Goal: Transaction & Acquisition: Book appointment/travel/reservation

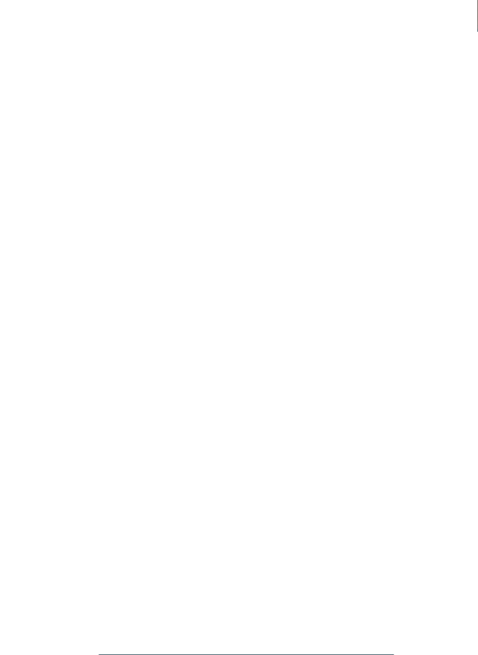
click at [121, 307] on link "Familienhotel finden" at bounding box center [83, 295] width 114 height 26
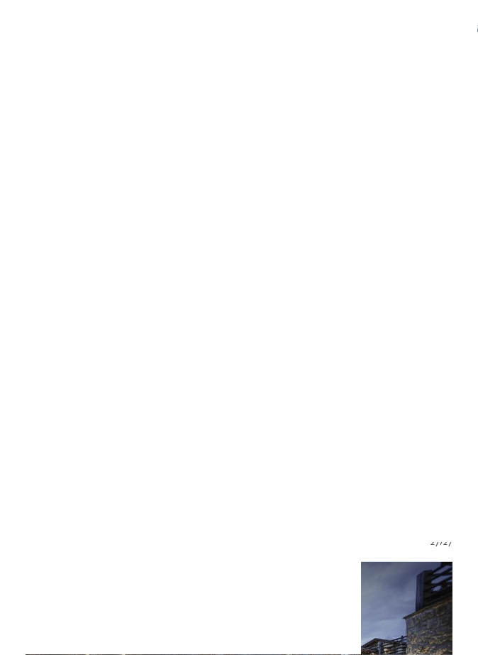
click at [422, 333] on div "Anreise" at bounding box center [239, 325] width 402 height 26
click at [246, 360] on span at bounding box center [245, 351] width 24 height 24
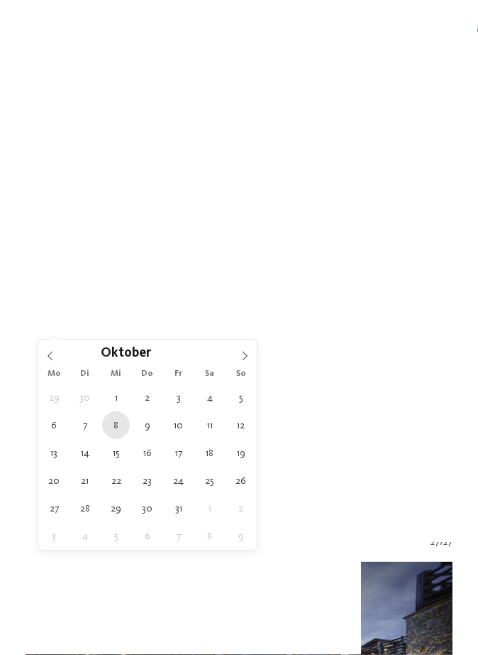
type div "08.10.2025"
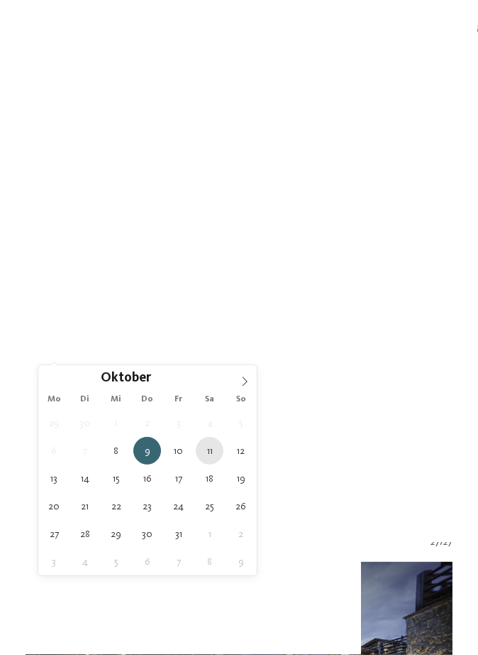
type div "11.10.2025"
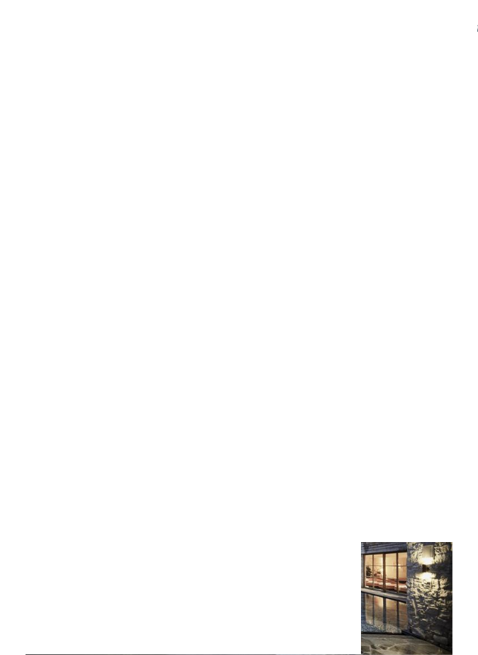
scroll to position [120, 0]
click at [436, 278] on div "Meine Wünsche" at bounding box center [239, 282] width 402 height 25
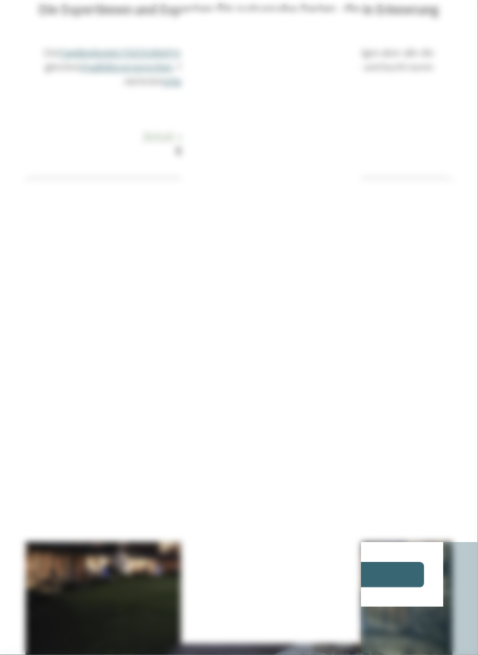
click at [439, 50] on icon at bounding box center [444, 46] width 28 height 23
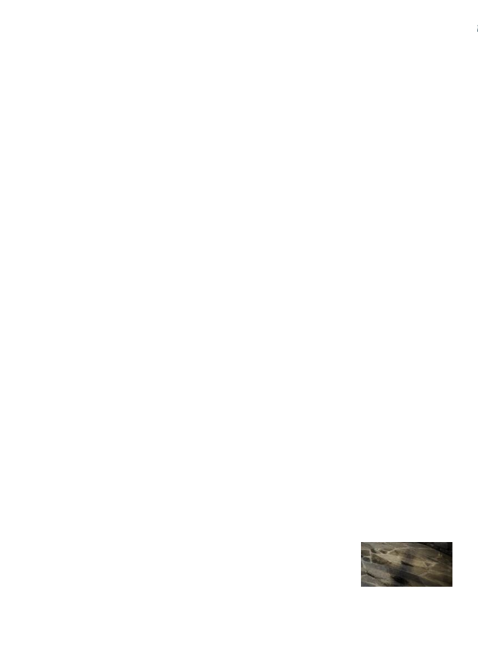
scroll to position [217, 0]
click at [425, 210] on icon at bounding box center [427, 211] width 8 height 8
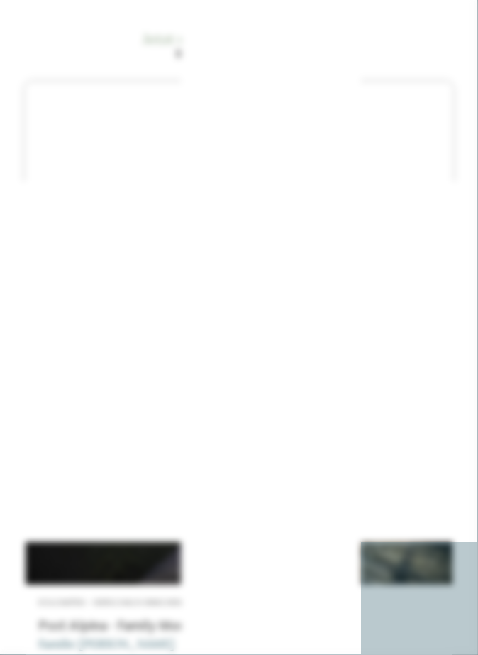
click at [341, 158] on icon at bounding box center [342, 146] width 28 height 23
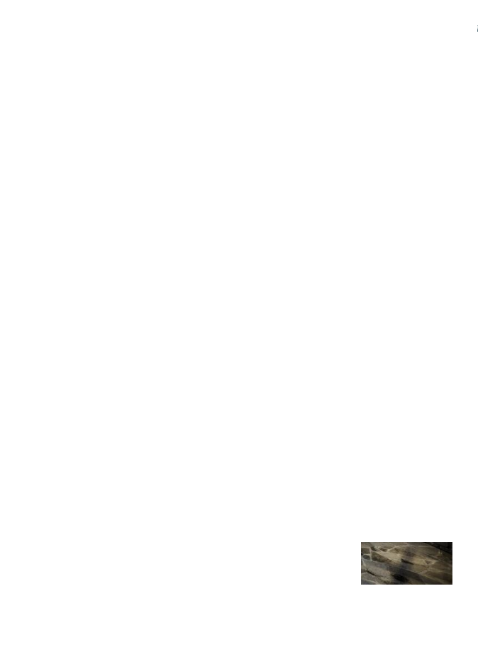
click at [428, 234] on icon at bounding box center [427, 236] width 8 height 8
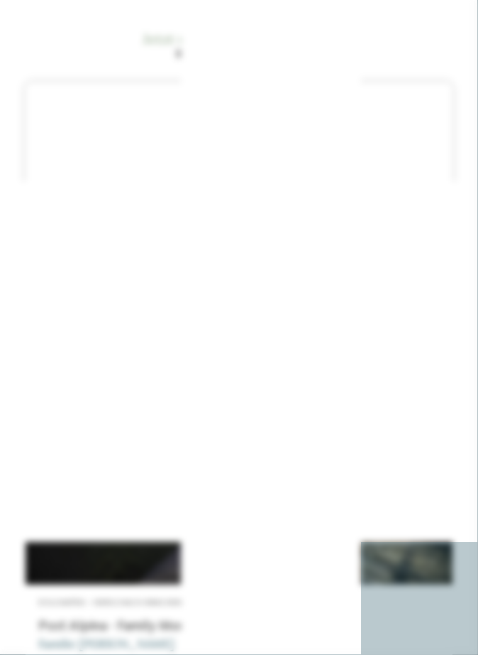
click at [447, 163] on icon at bounding box center [444, 152] width 28 height 23
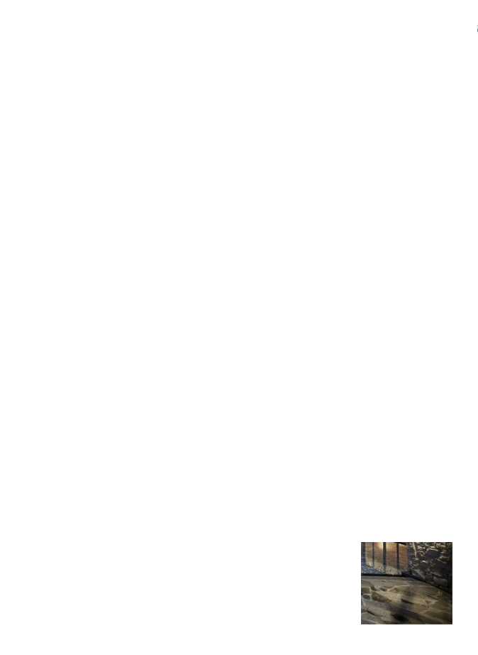
scroll to position [170, 0]
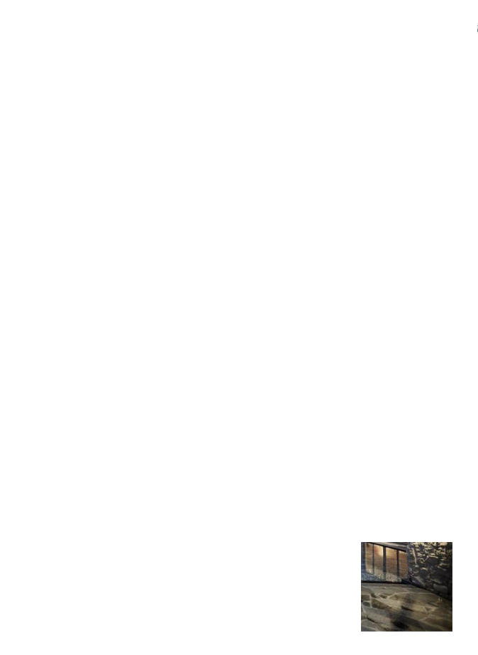
click at [300, 324] on div "filtern" at bounding box center [239, 321] width 402 height 26
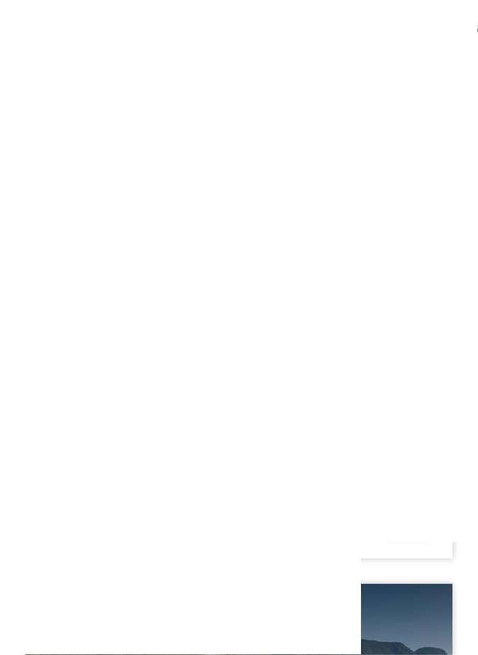
scroll to position [7269, 0]
click at [390, 488] on div "€ € € €" at bounding box center [239, 485] width 402 height 20
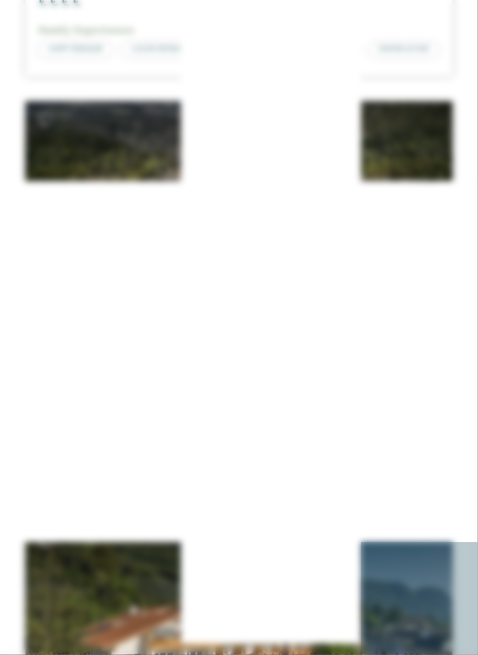
click at [451, 199] on icon at bounding box center [453, 198] width 28 height 23
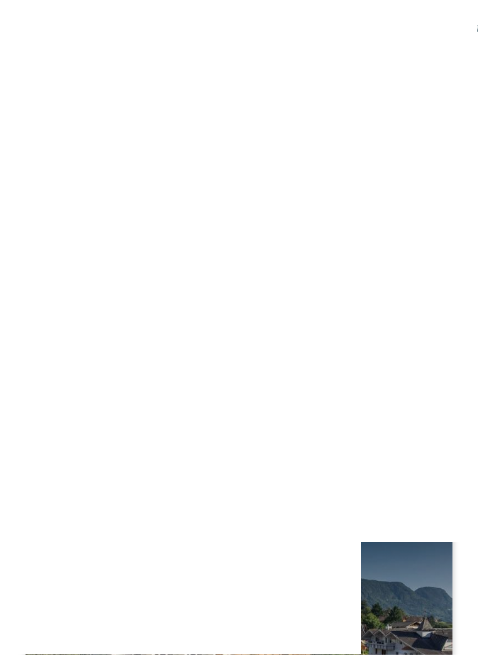
scroll to position [7305, 0]
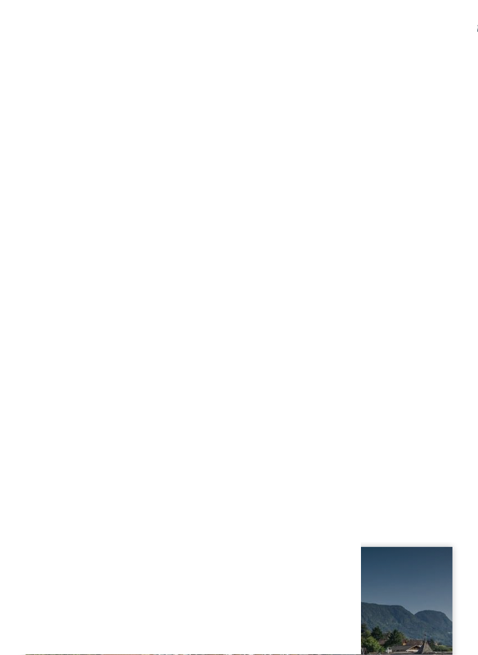
click at [414, 141] on div "Herbst Deal -20%" at bounding box center [239, 245] width 427 height 240
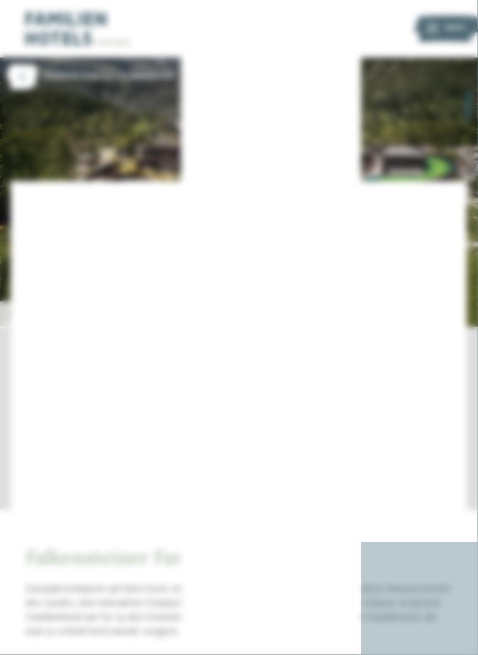
click at [454, 204] on icon at bounding box center [453, 198] width 28 height 23
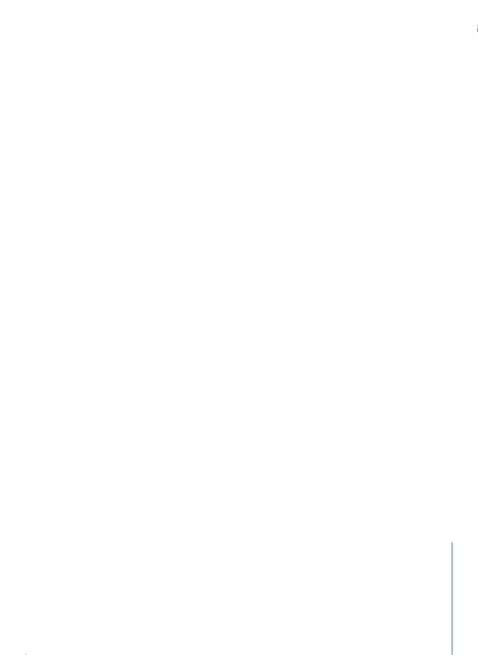
scroll to position [1418, 0]
click at [458, 242] on icon at bounding box center [452, 237] width 35 height 29
click at [449, 245] on icon at bounding box center [452, 237] width 35 height 29
click at [453, 250] on icon at bounding box center [452, 237] width 35 height 29
click at [450, 245] on icon at bounding box center [452, 237] width 35 height 29
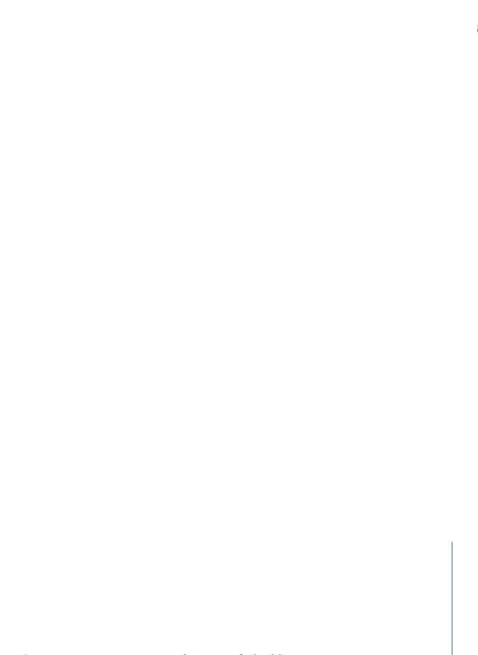
click at [453, 239] on icon at bounding box center [452, 237] width 35 height 29
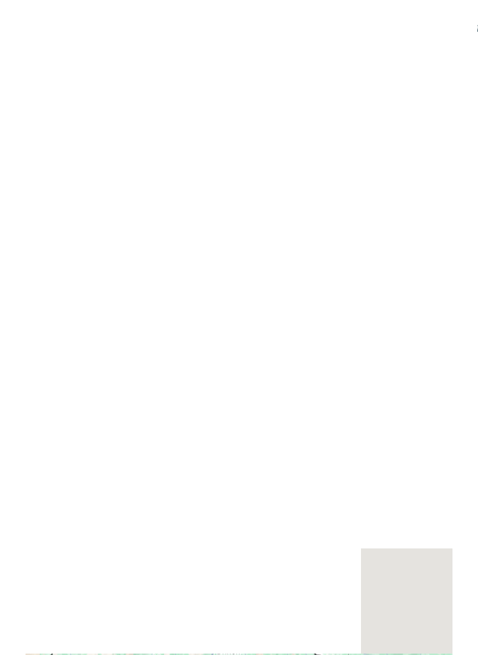
scroll to position [1961, 0]
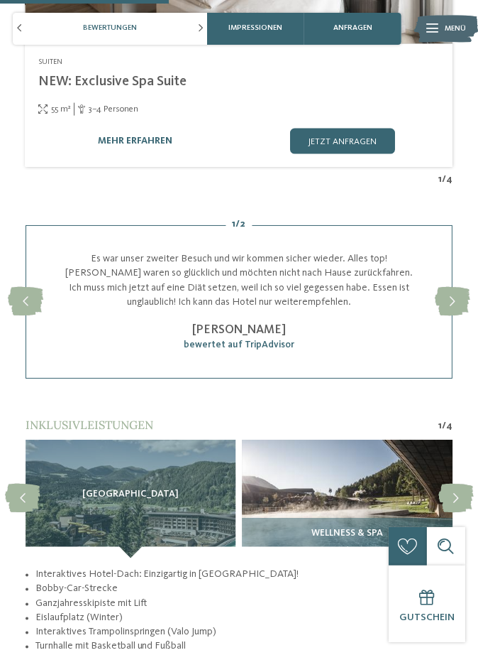
scroll to position [1704, 0]
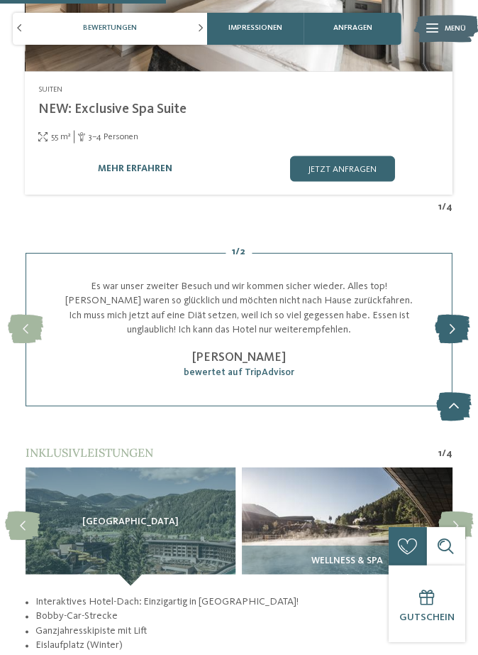
click at [449, 327] on icon at bounding box center [452, 329] width 35 height 29
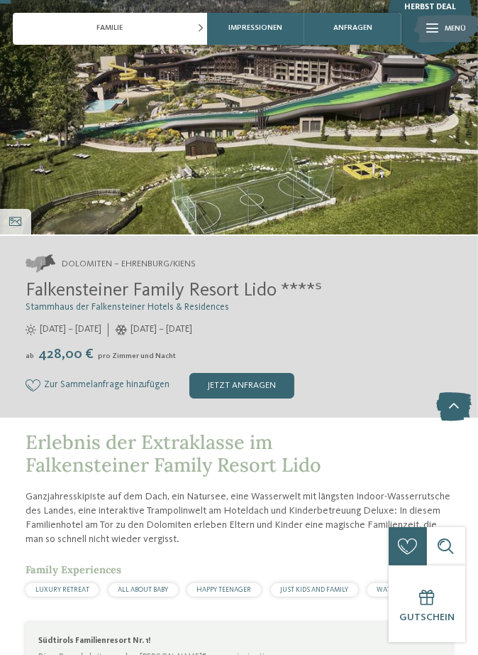
scroll to position [0, 0]
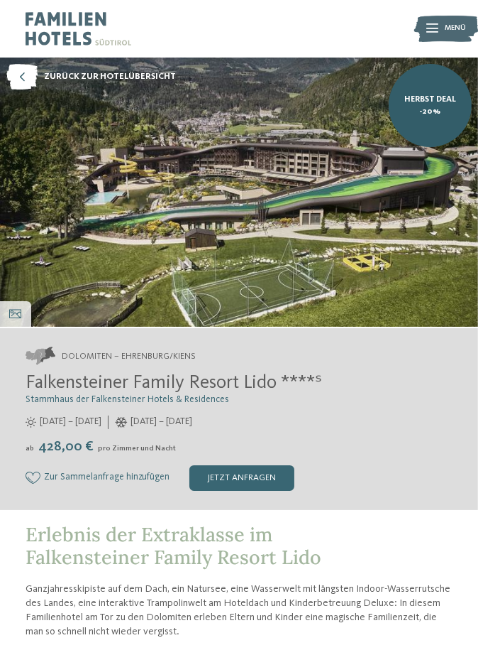
click at [431, 288] on img at bounding box center [239, 192] width 478 height 269
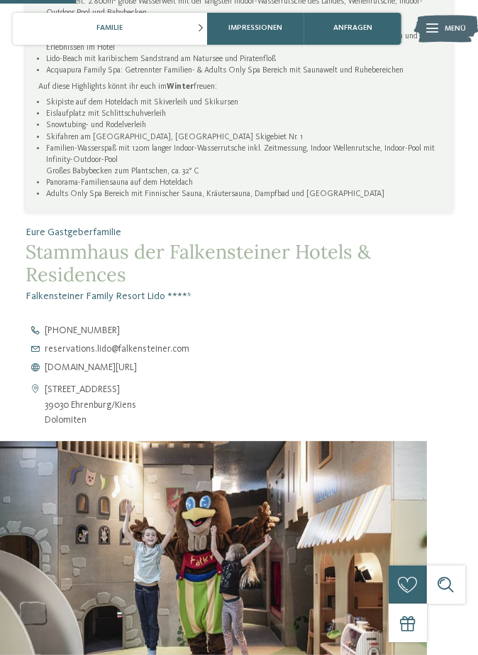
scroll to position [777, 0]
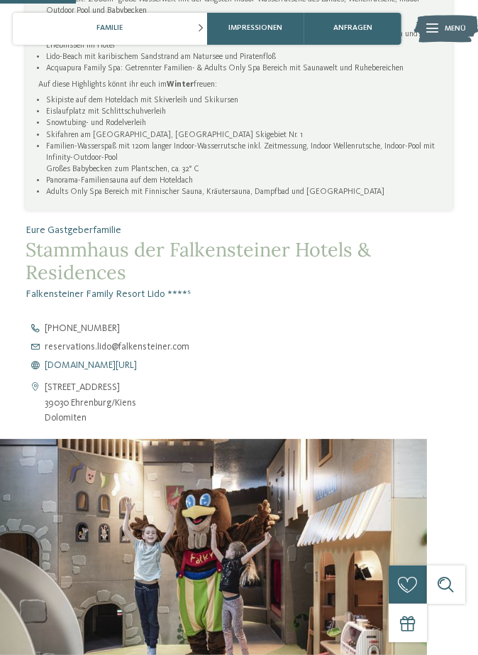
click at [137, 371] on span "www.falkensteiner.com/lido" at bounding box center [91, 366] width 92 height 10
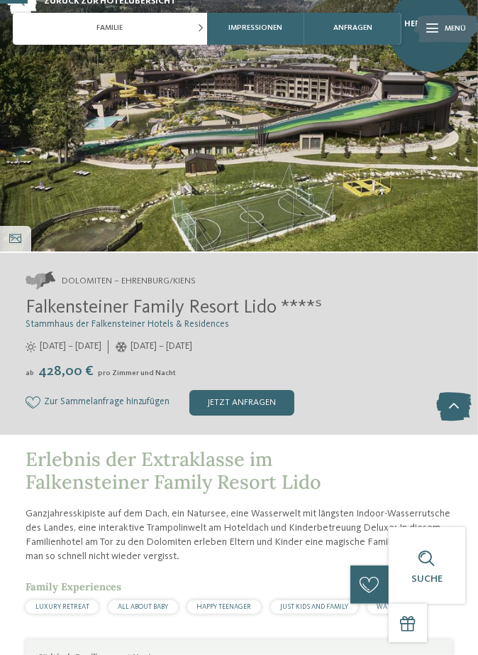
scroll to position [0, 0]
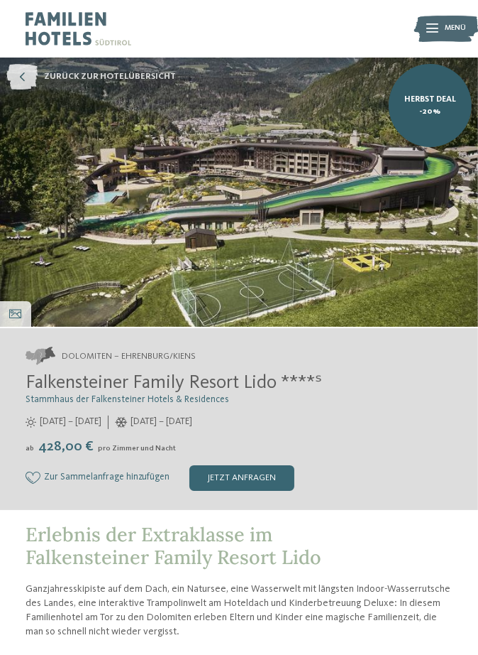
click at [24, 75] on icon at bounding box center [21, 77] width 31 height 26
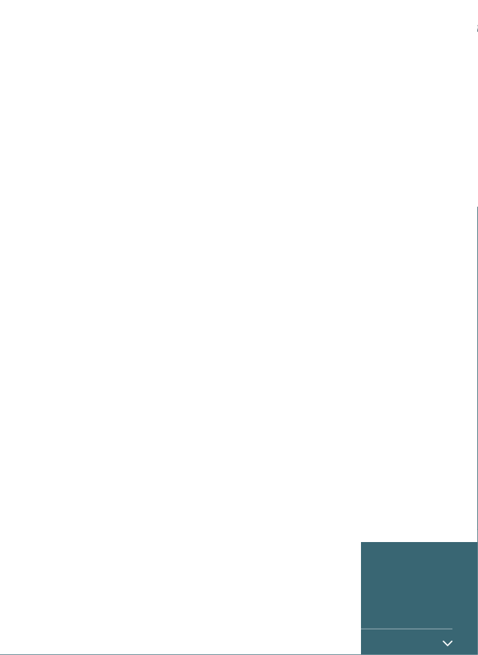
scroll to position [12045, 0]
click at [75, 213] on span "Familienhotel finden" at bounding box center [130, 206] width 185 height 14
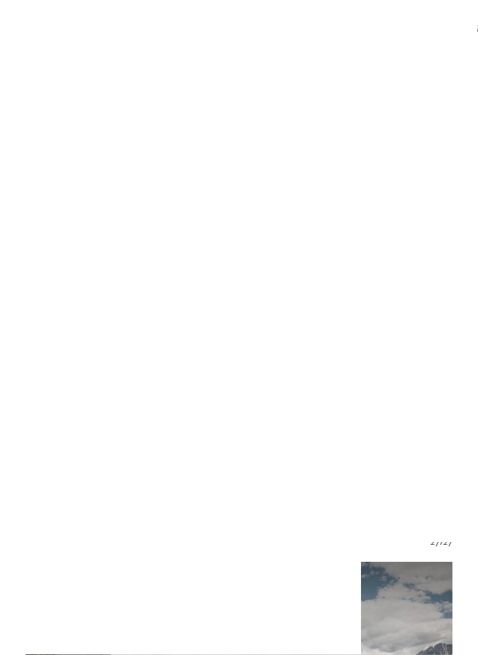
click at [436, 327] on div "Anreise" at bounding box center [239, 325] width 402 height 26
click at [420, 324] on div "Anreise" at bounding box center [239, 324] width 363 height 13
click at [244, 360] on span at bounding box center [245, 351] width 24 height 24
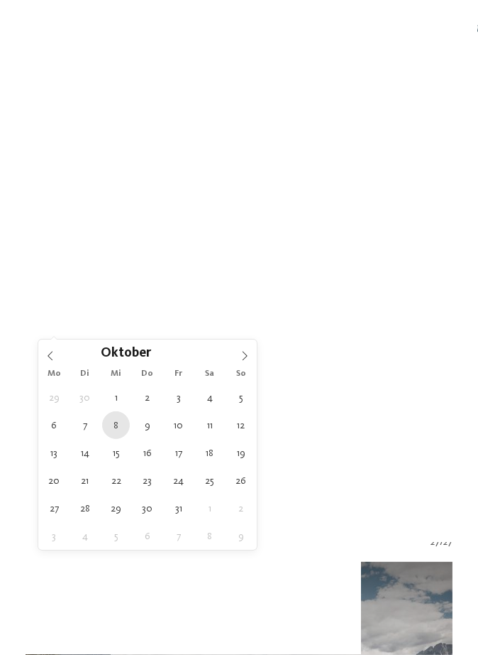
type div "08.10.2025"
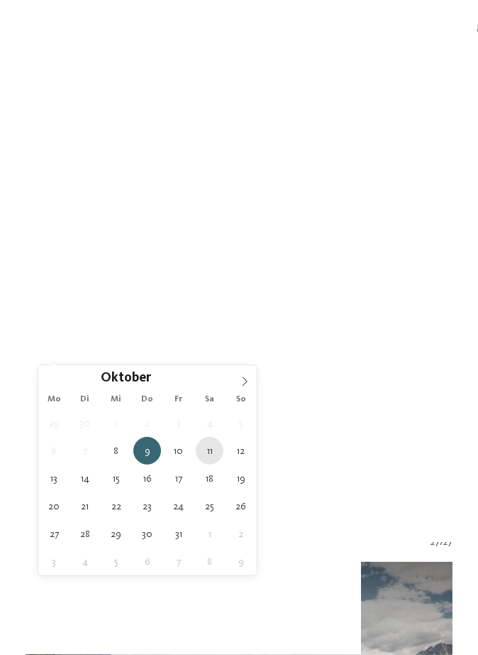
type div "11.10.2025"
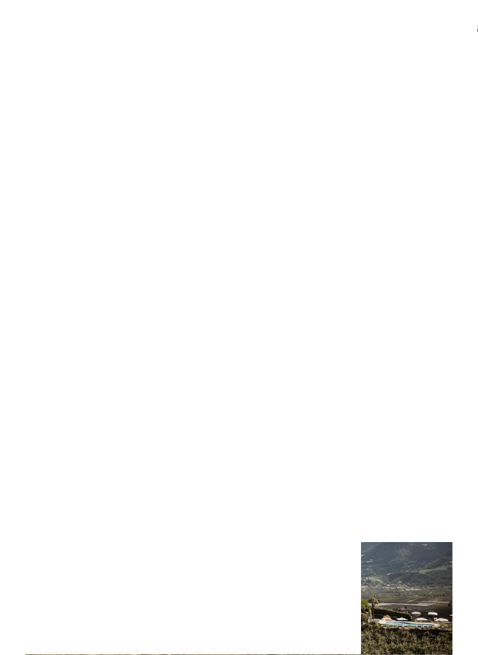
scroll to position [131, 0]
click at [390, 358] on div "filtern" at bounding box center [239, 361] width 402 height 26
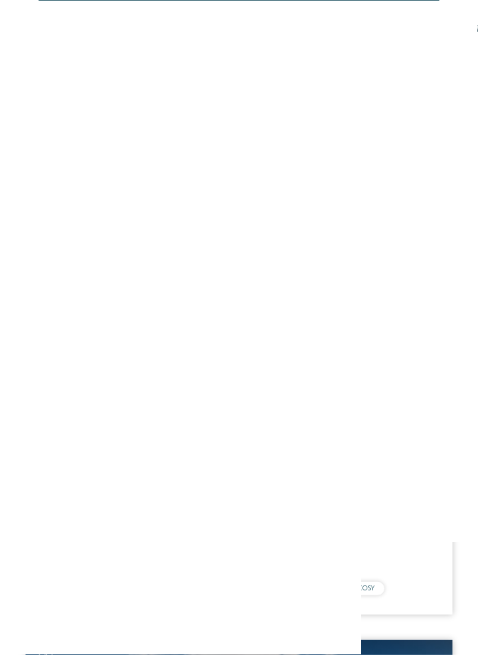
scroll to position [389, 0]
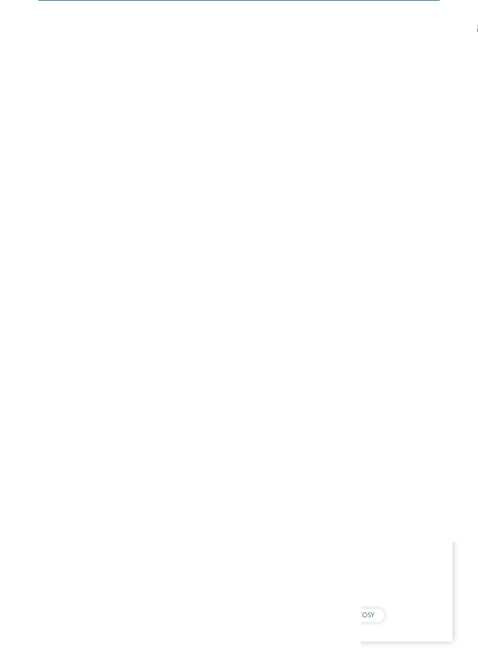
click at [348, 462] on div at bounding box center [239, 364] width 427 height 240
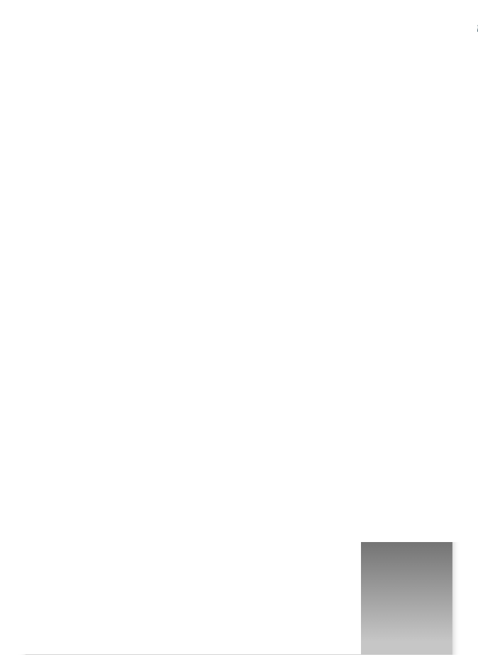
scroll to position [3069, 0]
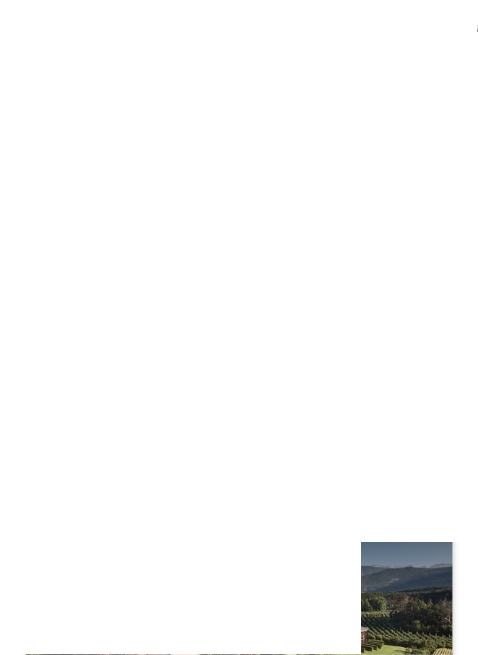
click at [75, 286] on div "NEW MAY 2025" at bounding box center [239, 218] width 427 height 240
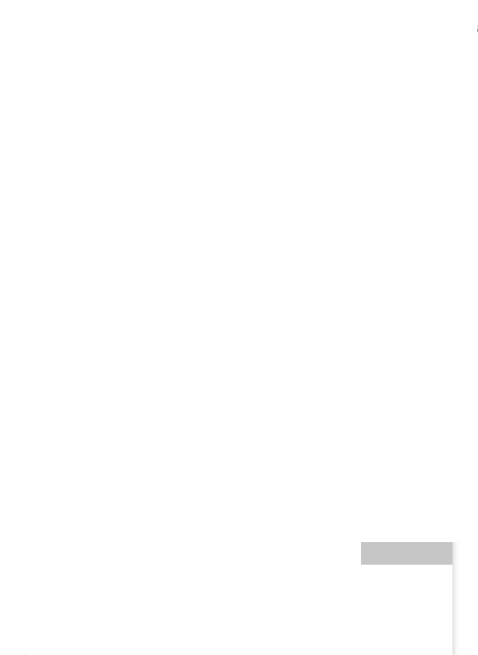
scroll to position [7953, 0]
click at [439, 32] on img at bounding box center [447, 29] width 64 height 32
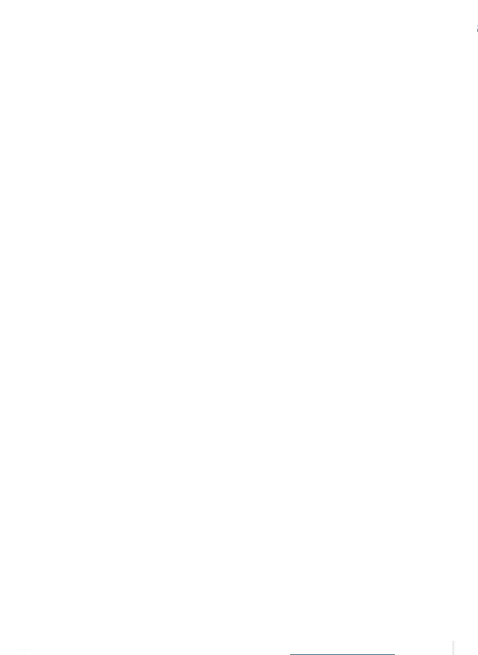
scroll to position [1122, 0]
click at [459, 378] on icon at bounding box center [452, 377] width 35 height 29
click at [457, 376] on icon at bounding box center [452, 377] width 35 height 29
click at [454, 376] on icon at bounding box center [452, 377] width 35 height 29
click at [453, 375] on icon at bounding box center [452, 377] width 35 height 29
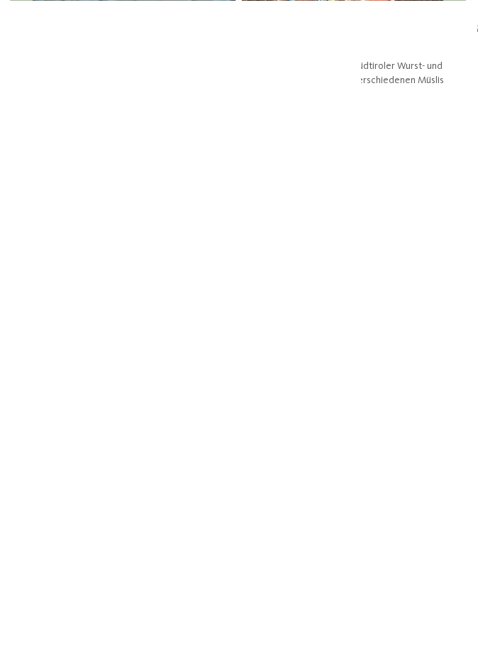
scroll to position [2102, 0]
click at [130, 322] on div at bounding box center [239, 295] width 427 height 192
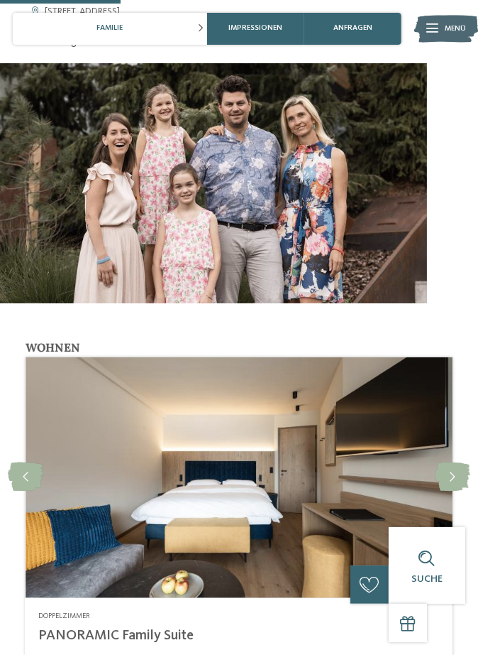
scroll to position [1215, 0]
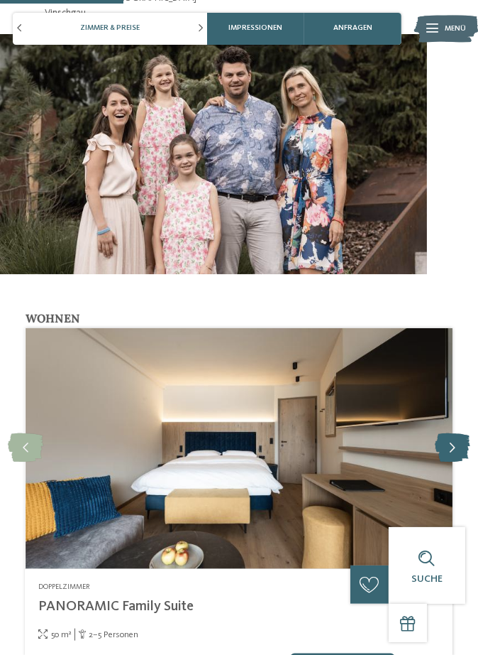
click at [454, 434] on icon at bounding box center [452, 448] width 35 height 29
click at [451, 434] on icon at bounding box center [452, 448] width 35 height 29
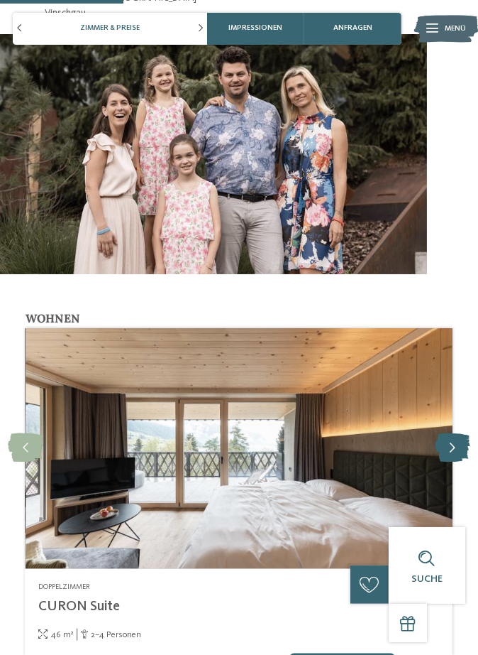
click at [452, 434] on icon at bounding box center [452, 448] width 35 height 29
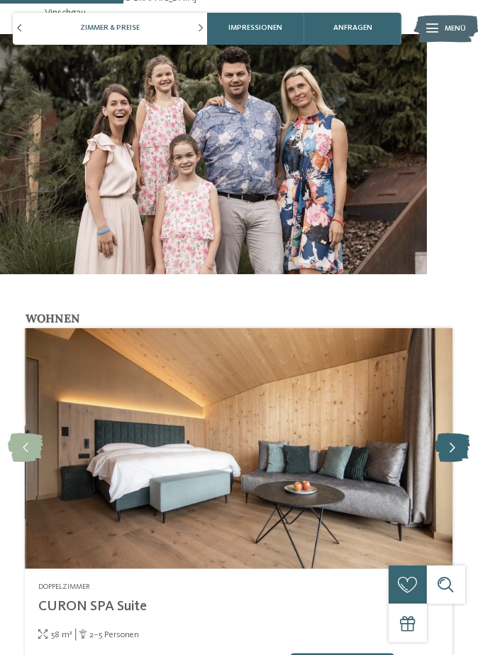
click at [451, 432] on div at bounding box center [453, 448] width 32 height 32
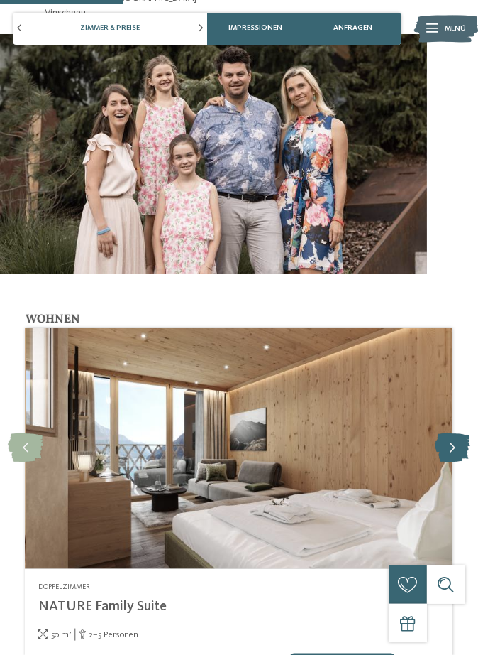
click at [448, 434] on icon at bounding box center [452, 448] width 35 height 29
click at [447, 434] on icon at bounding box center [452, 448] width 35 height 29
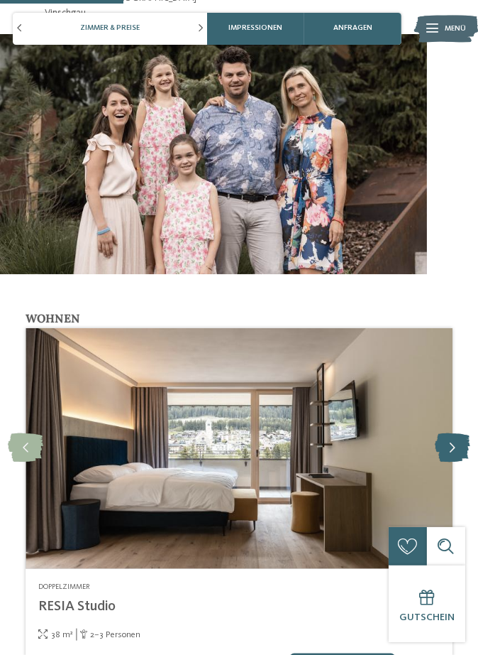
click at [448, 434] on icon at bounding box center [452, 448] width 35 height 29
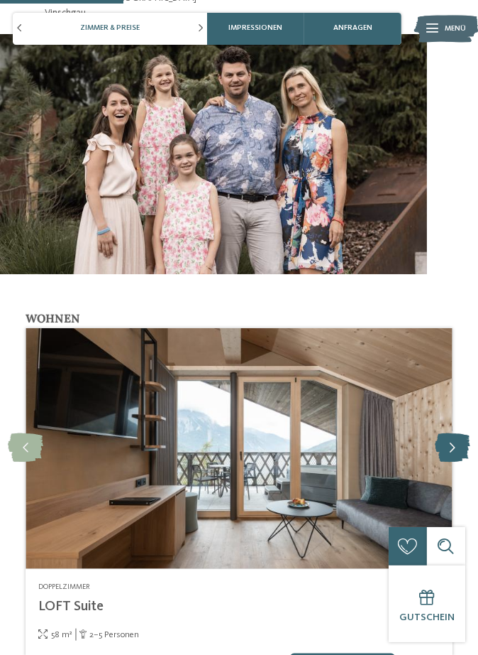
click at [449, 434] on icon at bounding box center [452, 448] width 35 height 29
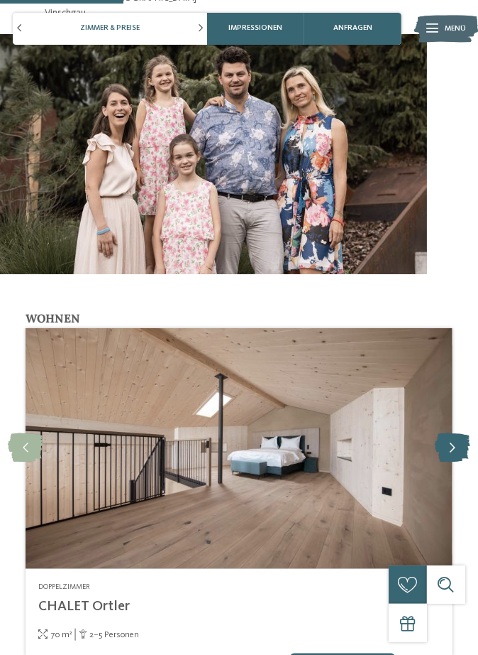
click at [449, 434] on icon at bounding box center [452, 448] width 35 height 29
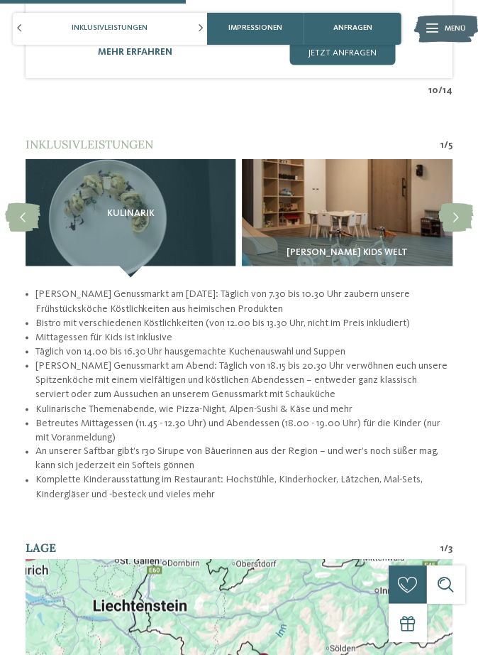
scroll to position [1832, 0]
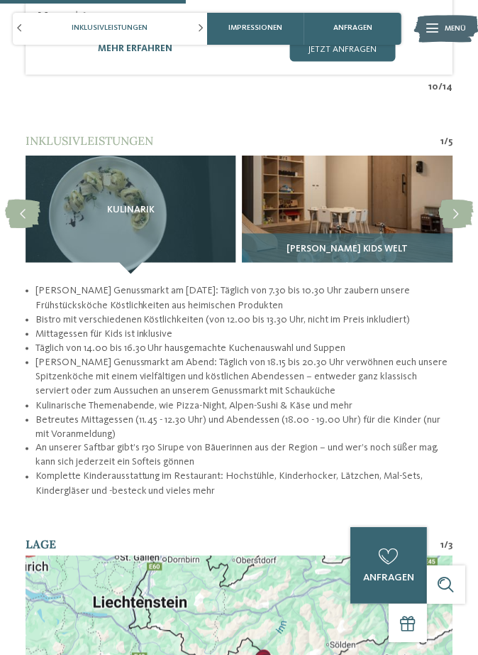
click at [361, 206] on img at bounding box center [347, 214] width 210 height 119
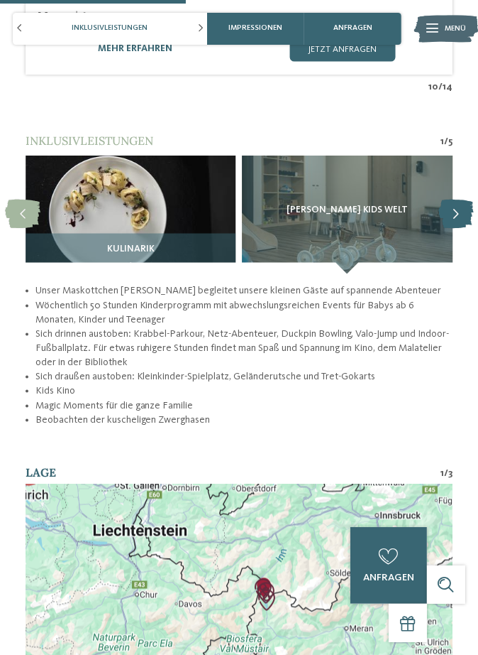
click at [461, 200] on icon at bounding box center [456, 214] width 35 height 29
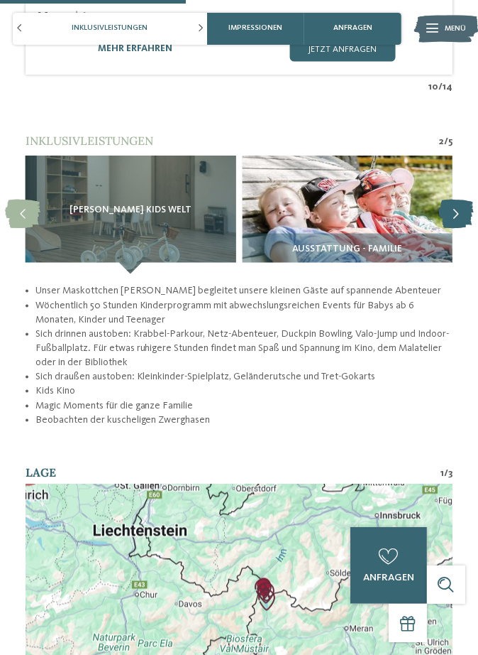
click at [456, 200] on icon at bounding box center [456, 214] width 35 height 29
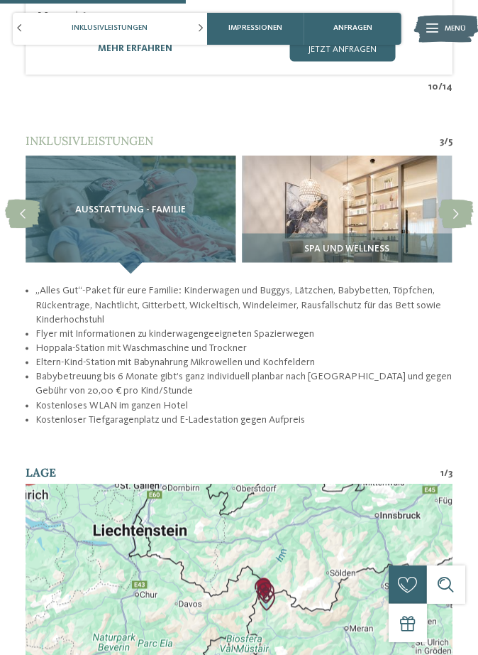
click at [182, 205] on span "Ausstattung - Familie" at bounding box center [130, 210] width 111 height 11
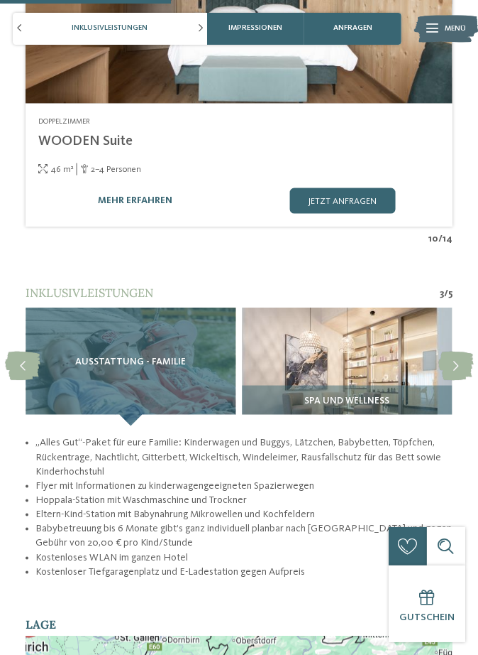
scroll to position [1681, 0]
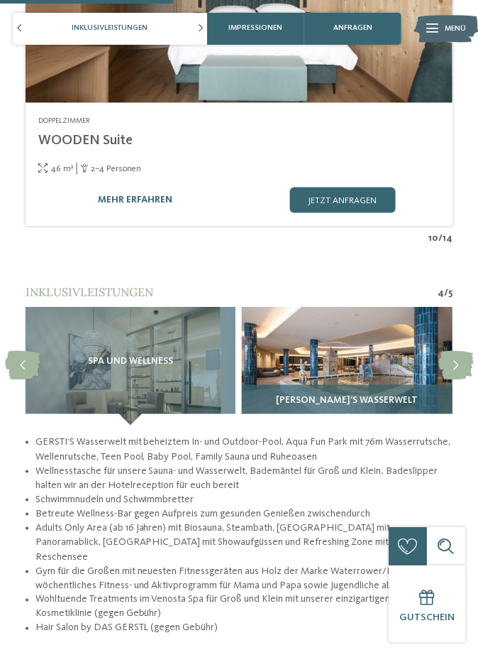
click at [395, 335] on img at bounding box center [347, 366] width 210 height 119
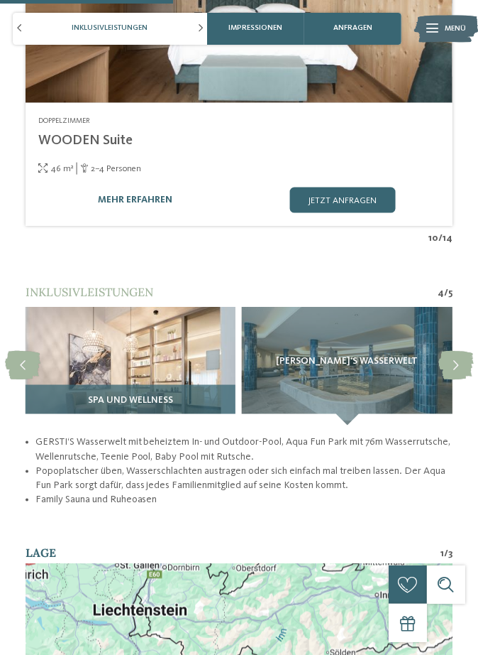
click at [71, 307] on img at bounding box center [131, 366] width 210 height 119
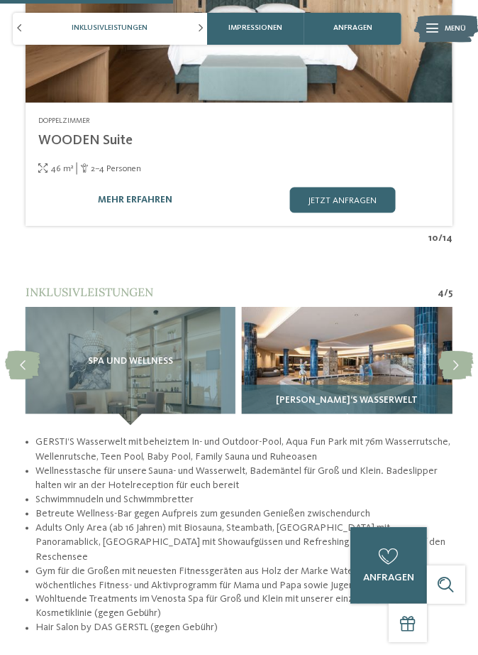
click at [395, 357] on img at bounding box center [347, 366] width 210 height 119
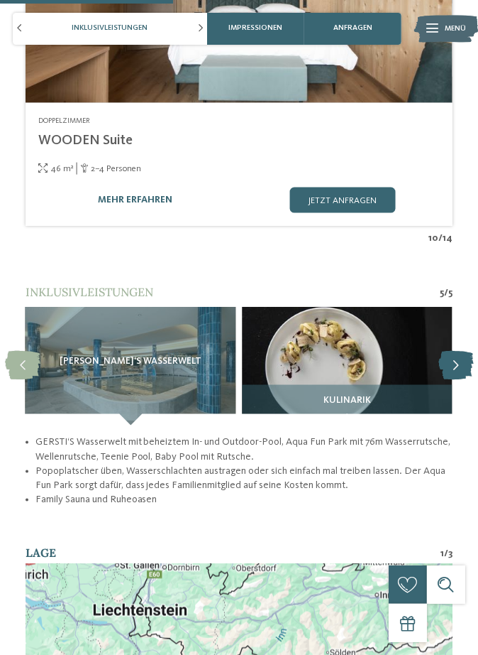
click at [462, 351] on icon at bounding box center [456, 365] width 35 height 29
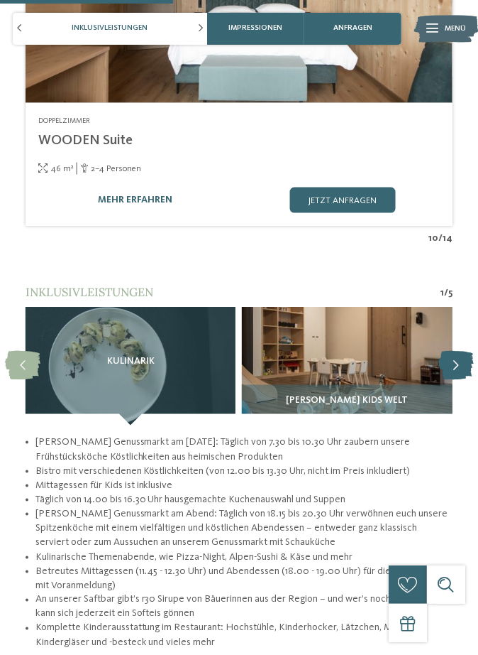
click at [455, 351] on icon at bounding box center [456, 365] width 35 height 29
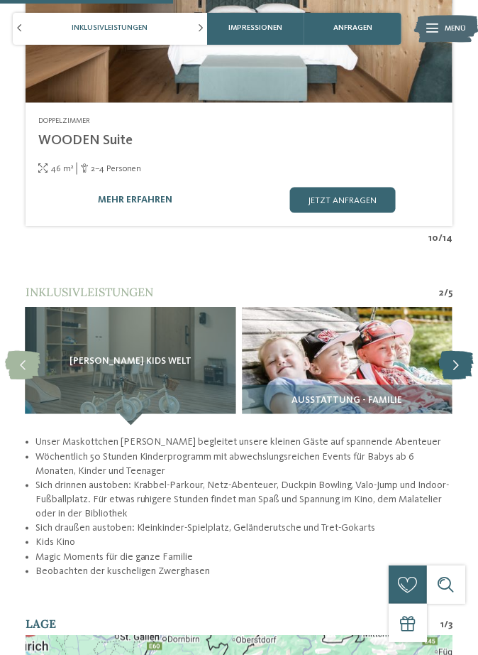
click at [449, 351] on icon at bounding box center [456, 365] width 35 height 29
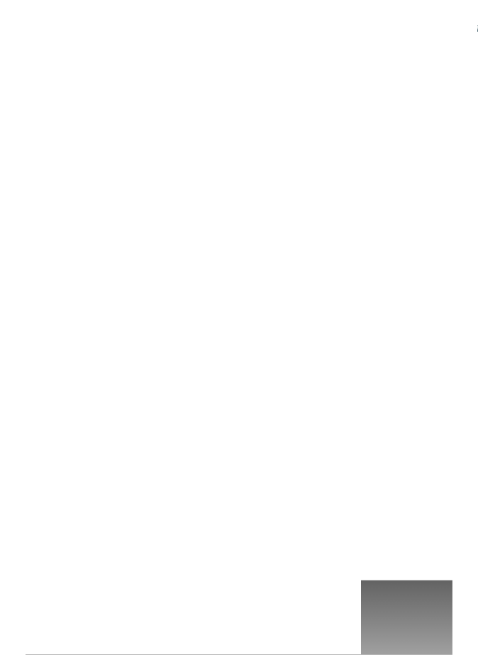
scroll to position [1269, 0]
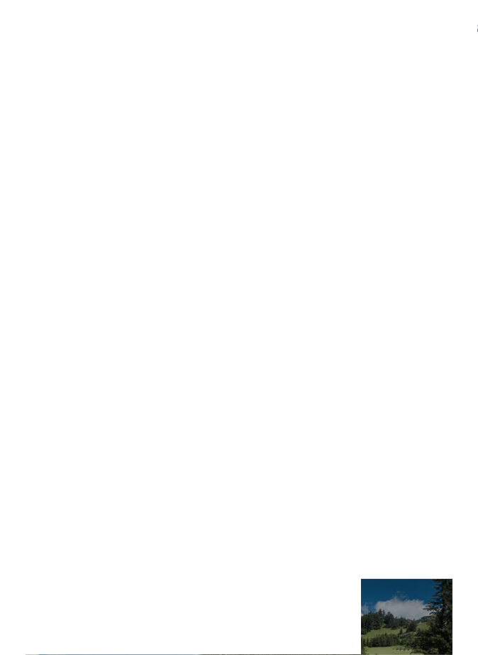
click at [435, 567] on icon at bounding box center [427, 558] width 16 height 16
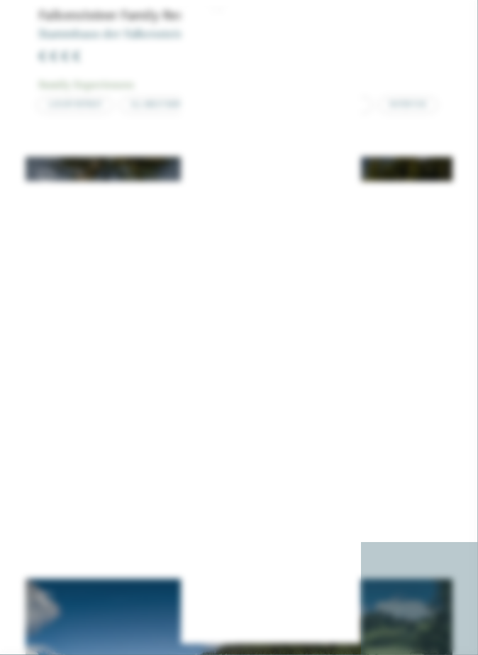
click at [456, 183] on icon at bounding box center [453, 171] width 28 height 23
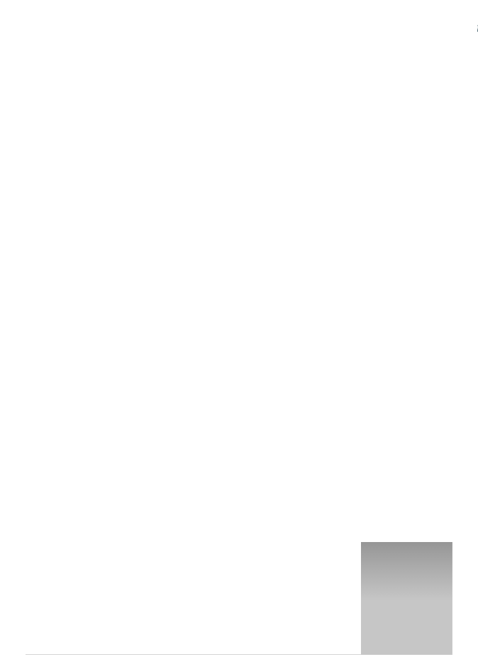
scroll to position [3902, 0]
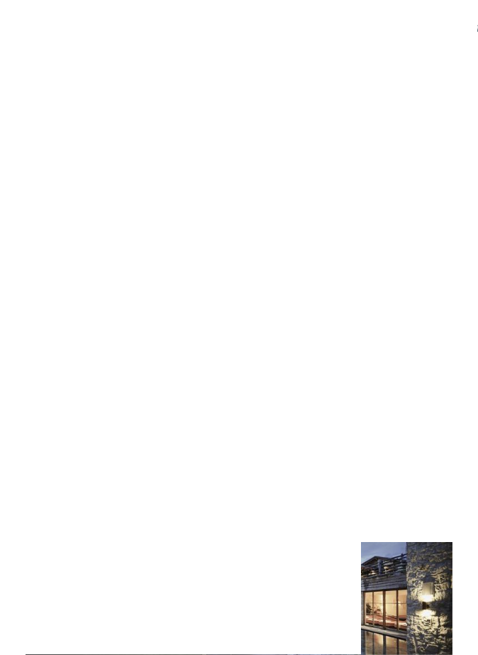
click at [380, 319] on address "Eisacktal – Meransen-[GEOGRAPHIC_DATA]" at bounding box center [239, 315] width 402 height 11
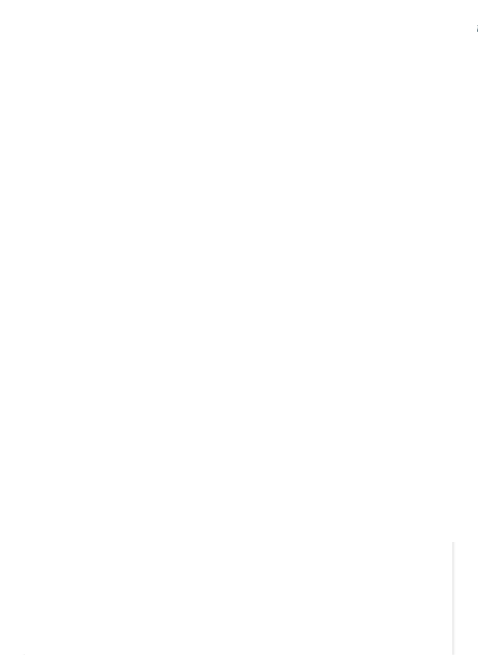
scroll to position [1184, 0]
click at [459, 417] on icon at bounding box center [452, 431] width 35 height 29
click at [456, 417] on icon at bounding box center [452, 431] width 35 height 29
click at [459, 417] on icon at bounding box center [452, 431] width 35 height 29
click at [447, 417] on icon at bounding box center [452, 431] width 35 height 29
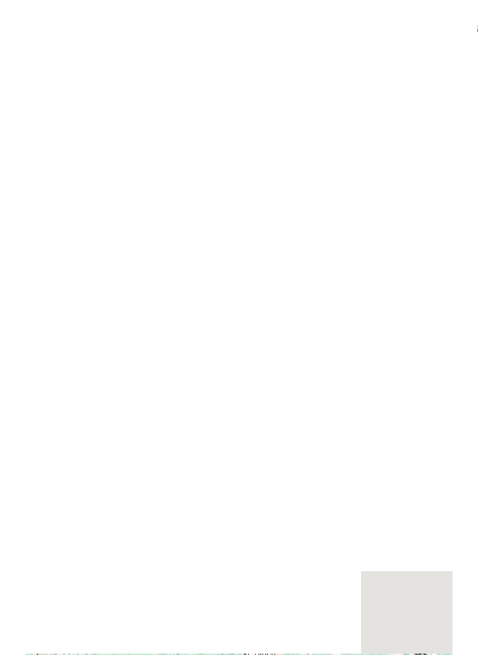
scroll to position [1886, 0]
click at [392, 270] on img at bounding box center [348, 289] width 210 height 119
click at [460, 283] on icon at bounding box center [456, 289] width 35 height 29
click at [415, 281] on img at bounding box center [348, 289] width 210 height 119
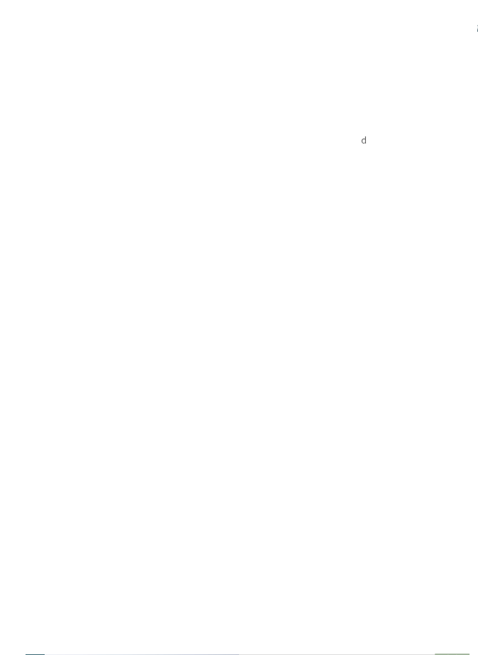
scroll to position [2113, 0]
click at [381, 340] on button "Schließen" at bounding box center [385, 357] width 34 height 34
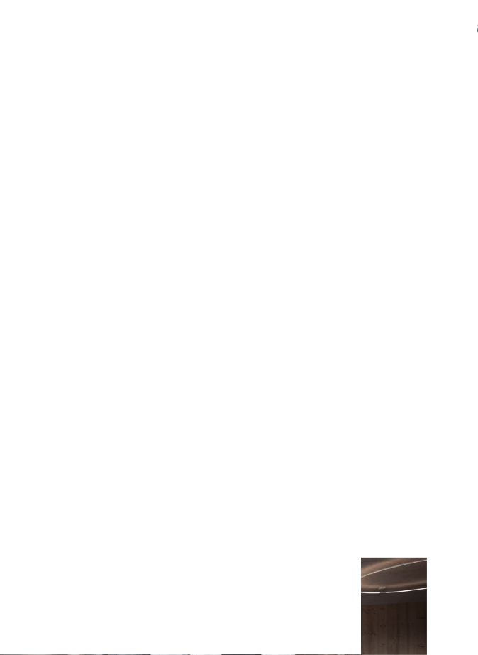
scroll to position [618, 0]
click at [34, 498] on icon at bounding box center [35, 521] width 19 height 46
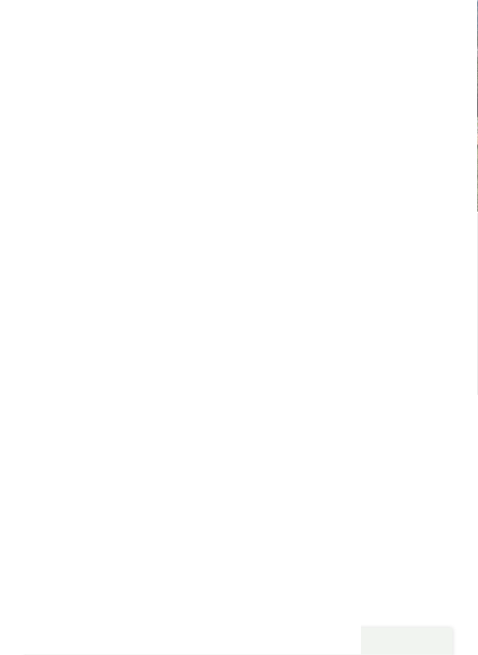
scroll to position [0, 0]
